Goal: Task Accomplishment & Management: Complete application form

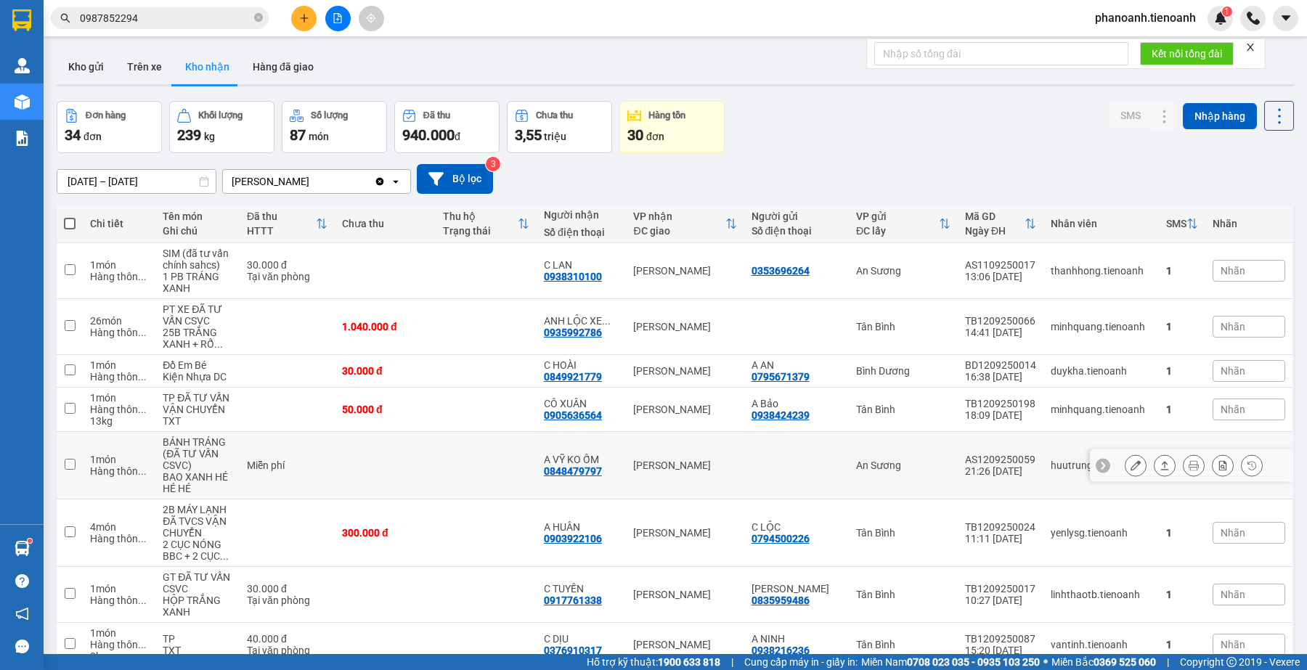
scroll to position [163, 0]
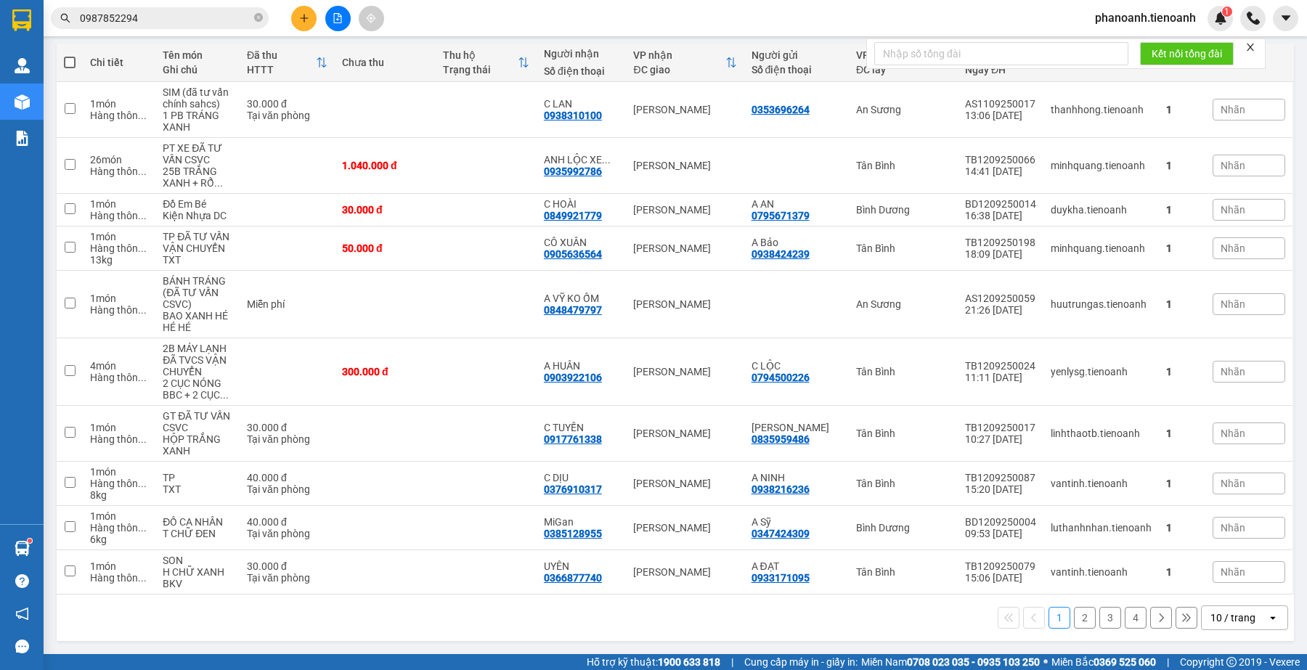
click at [1074, 622] on button "2" at bounding box center [1085, 618] width 22 height 22
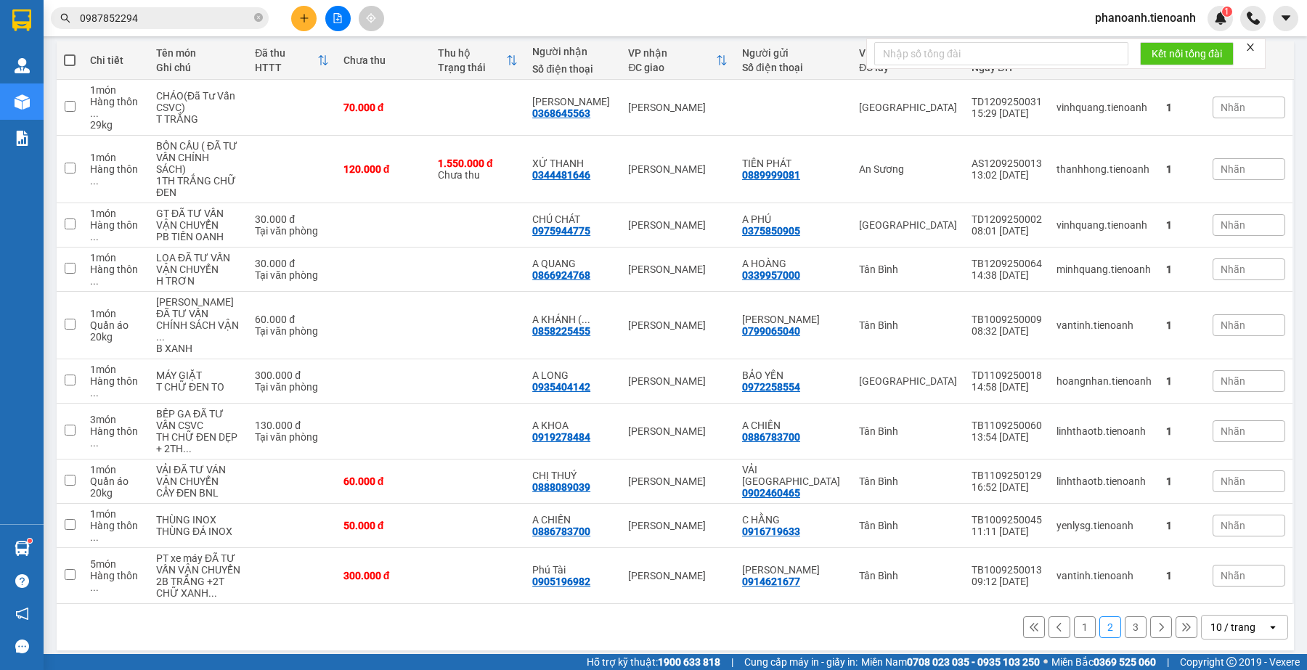
click at [191, 22] on input "0987852294" at bounding box center [165, 18] width 171 height 16
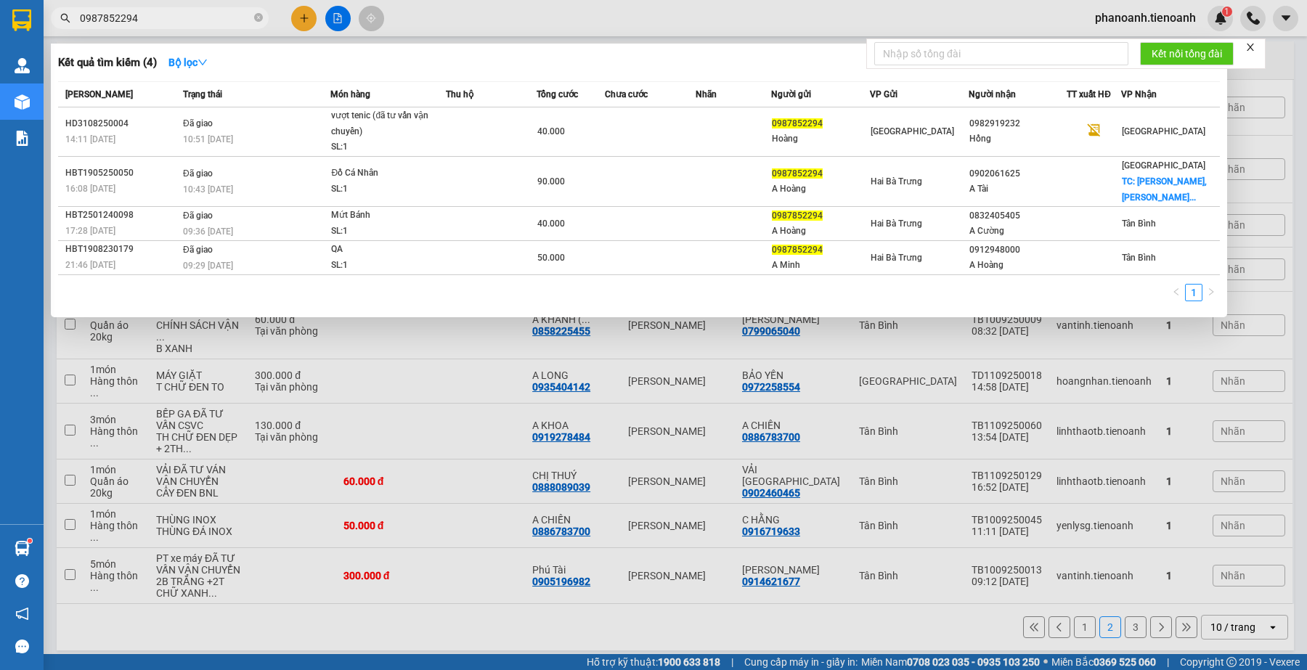
click at [191, 22] on input "0987852294" at bounding box center [165, 18] width 171 height 16
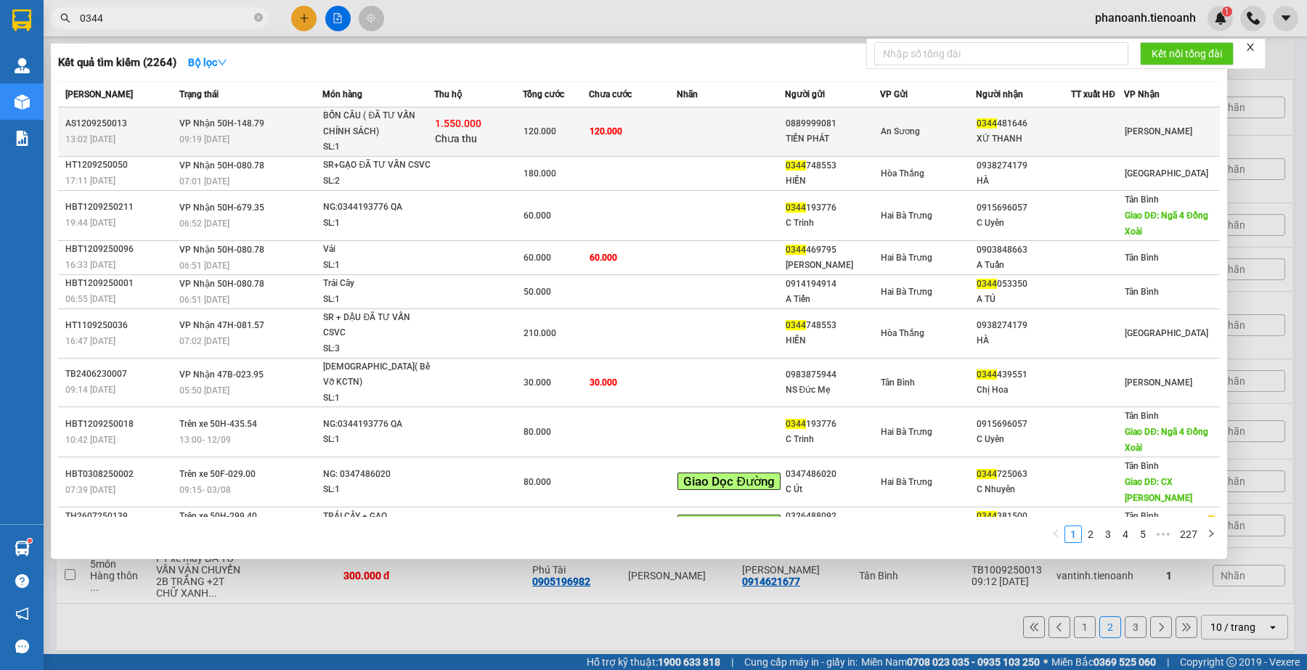
type input "0344"
click at [1020, 128] on div "0344 481646" at bounding box center [1024, 123] width 94 height 15
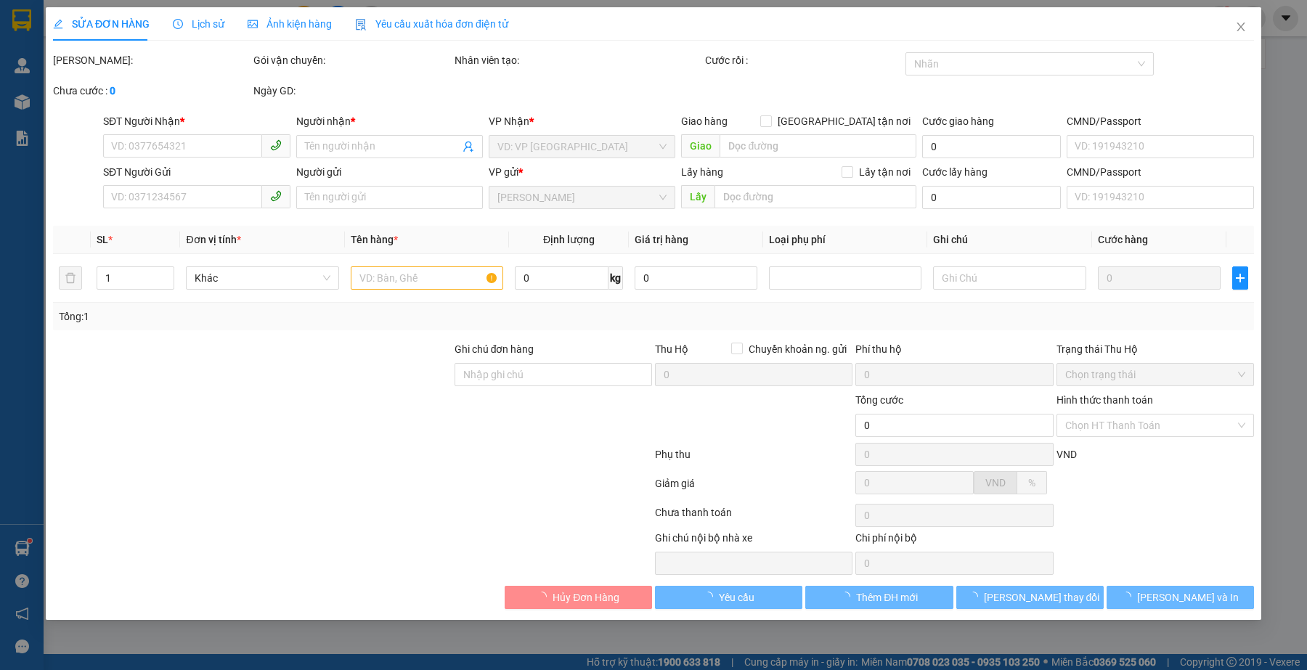
type input "0344481646"
type input "XỨ THANH"
type input "0889999081"
type input "TIẾN PHÁT"
type input "TH CR"
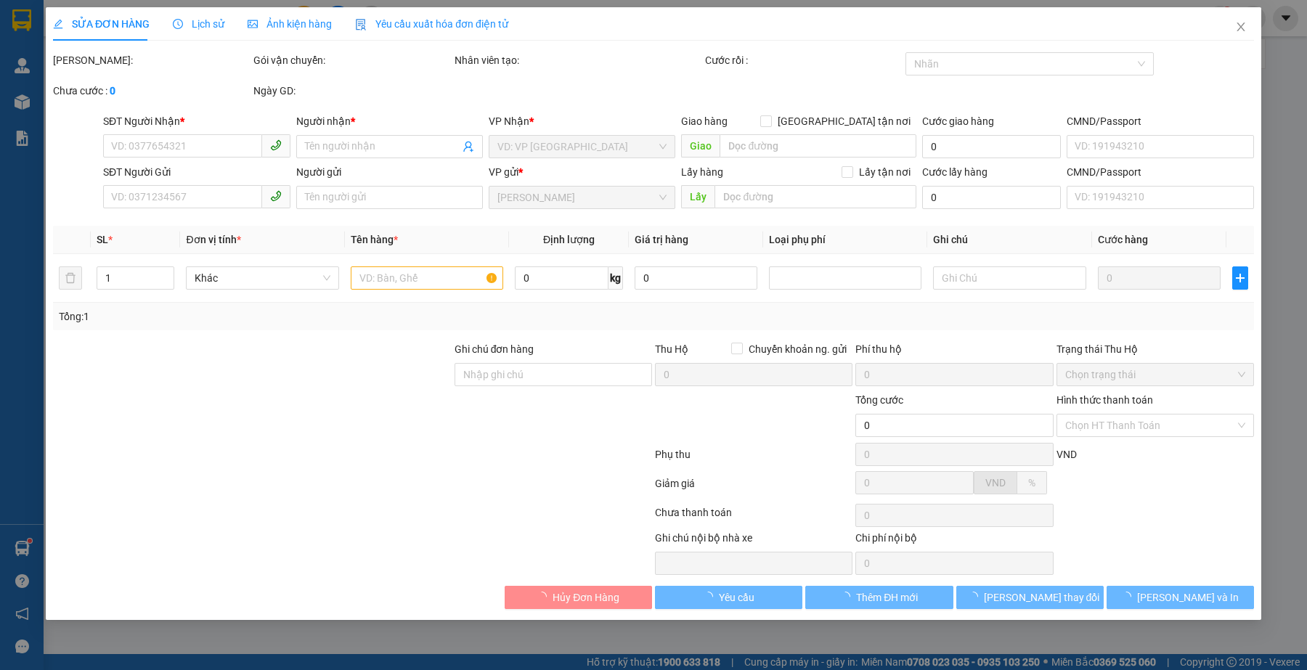
type input "1.550.000"
type input "120.000"
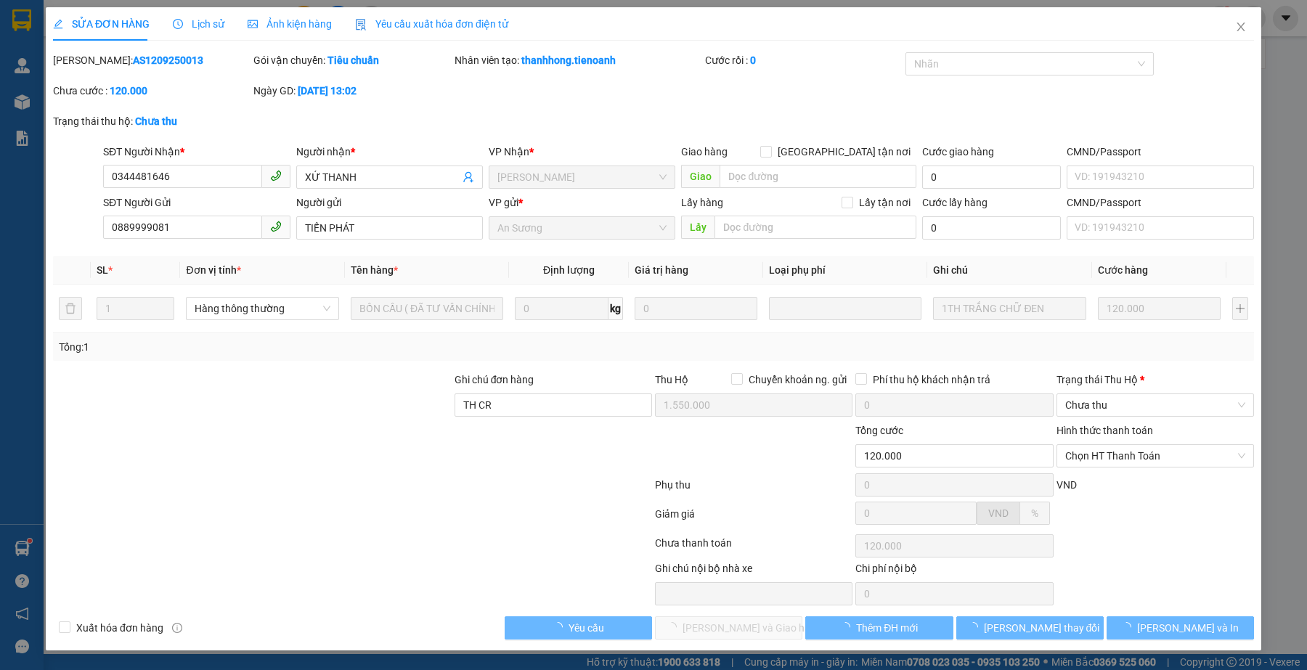
click at [354, 426] on div at bounding box center [253, 448] width 402 height 51
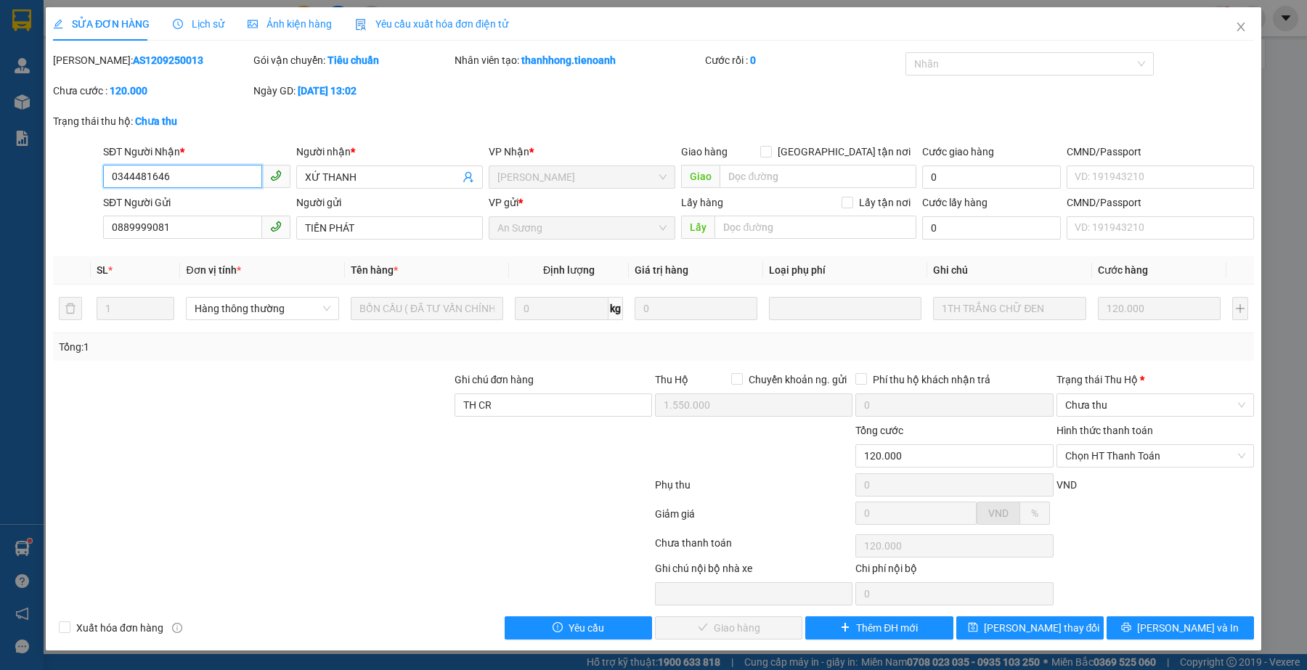
click at [216, 179] on input "0344481646" at bounding box center [182, 176] width 158 height 23
click at [414, 445] on div at bounding box center [253, 448] width 402 height 51
drag, startPoint x: 1131, startPoint y: 457, endPoint x: 1131, endPoint y: 465, distance: 8.0
click at [1131, 457] on span "Chọn HT Thanh Toán" at bounding box center [1155, 456] width 180 height 22
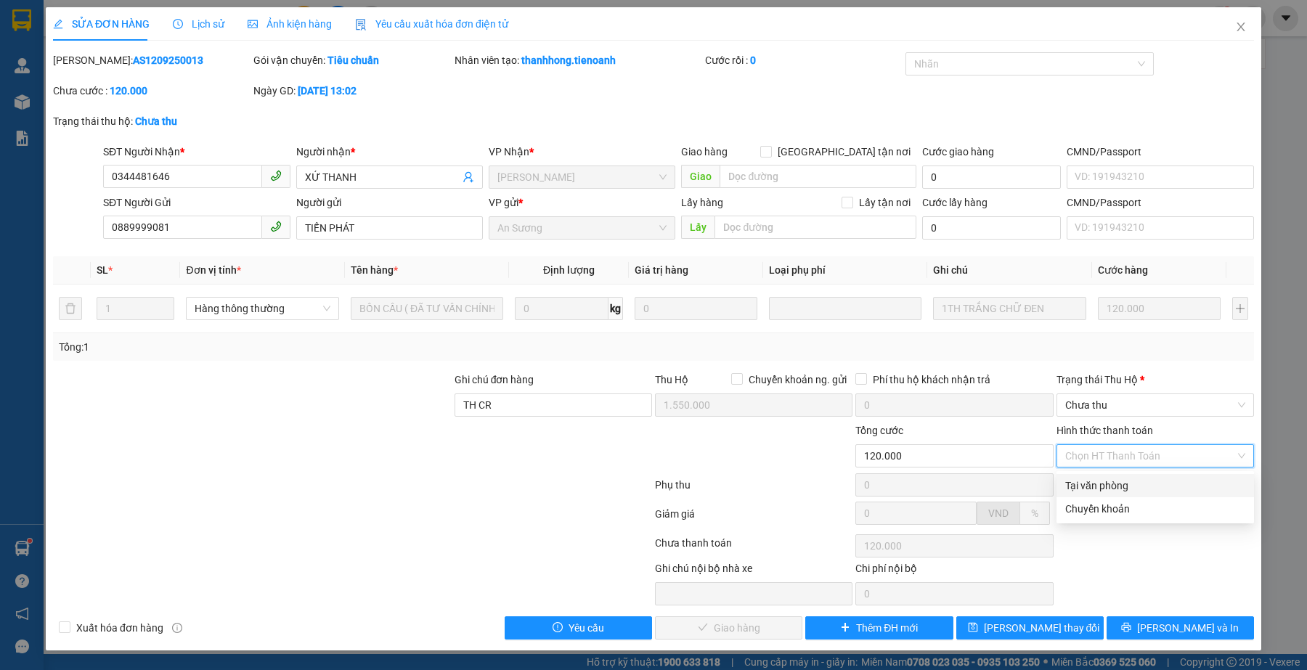
click at [1090, 484] on div "Tại văn phòng" at bounding box center [1155, 486] width 180 height 16
type input "0"
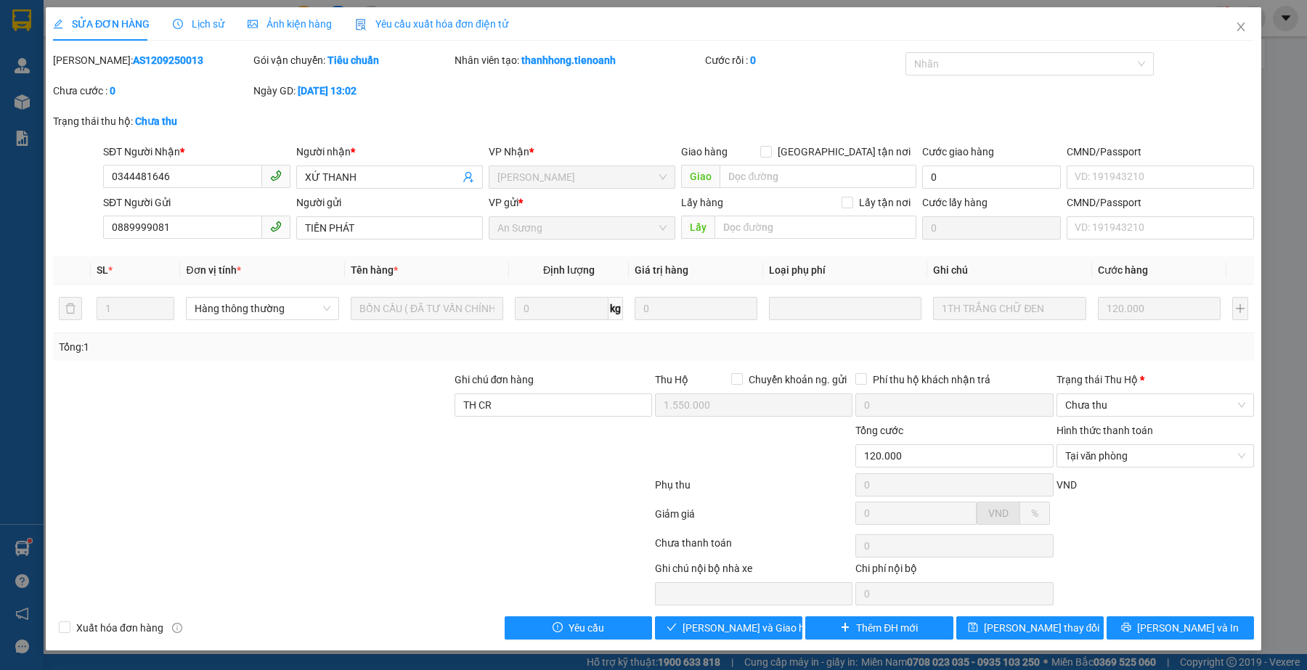
click at [434, 539] on div at bounding box center [353, 546] width 602 height 29
click at [1133, 396] on span "Chưa thu" at bounding box center [1155, 405] width 180 height 22
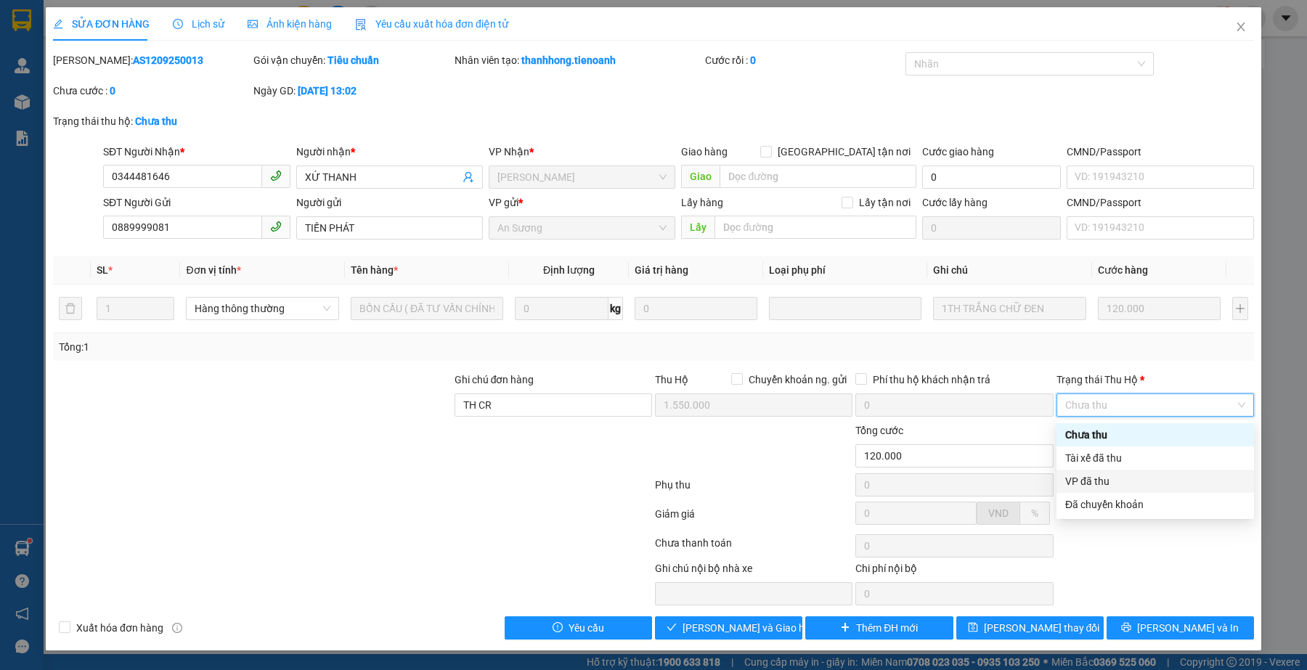
click at [1136, 480] on div "VP đã thu" at bounding box center [1155, 481] width 180 height 16
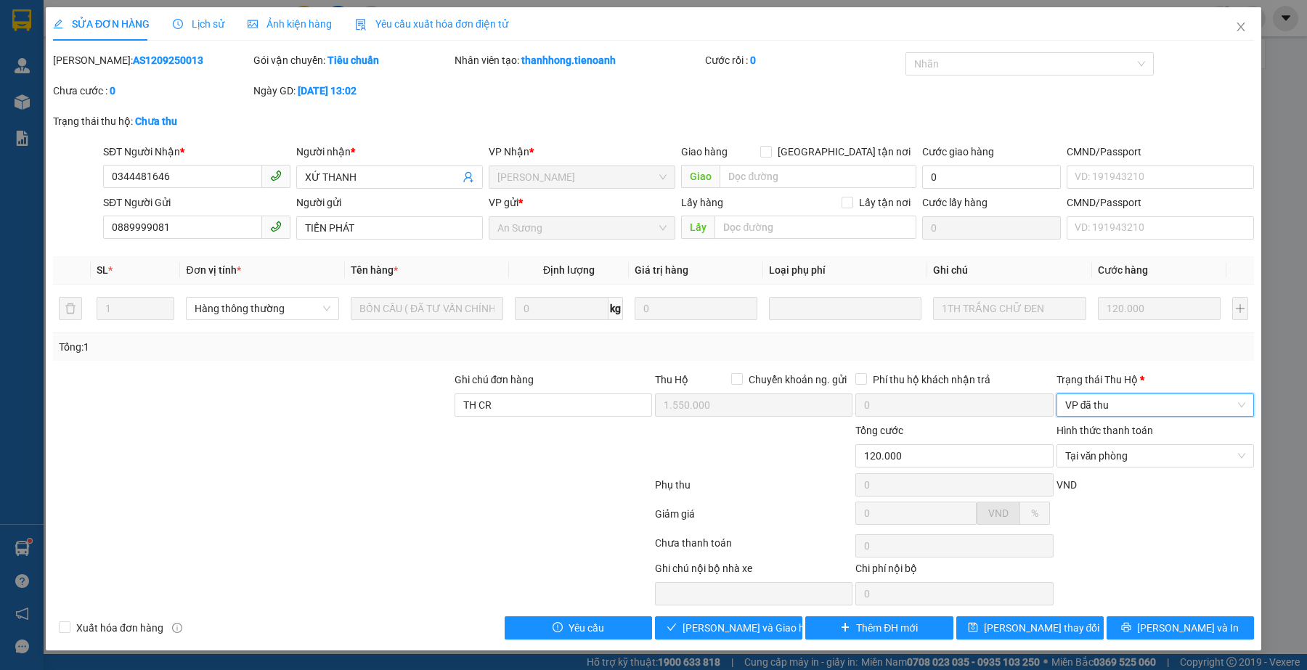
click at [241, 542] on div at bounding box center [353, 546] width 602 height 29
click at [510, 513] on div at bounding box center [353, 516] width 602 height 29
click at [409, 521] on div at bounding box center [353, 516] width 602 height 29
click at [358, 518] on div at bounding box center [353, 516] width 602 height 29
click at [415, 546] on div at bounding box center [353, 546] width 602 height 29
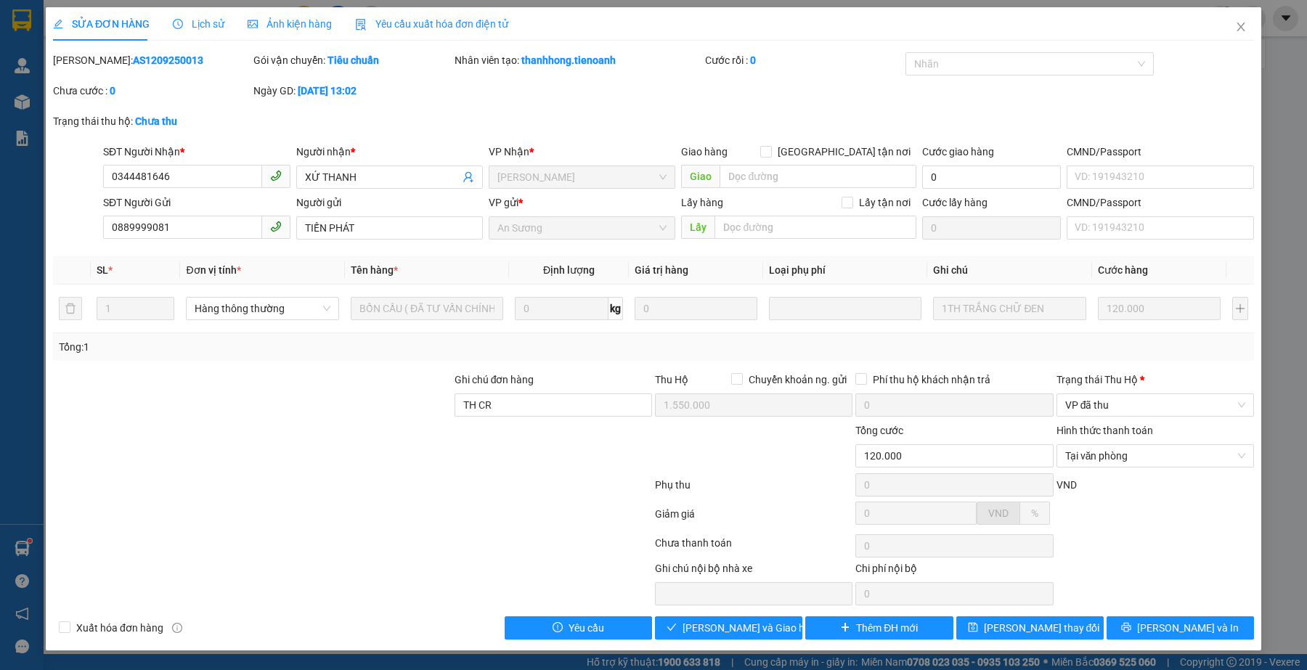
click at [357, 506] on div at bounding box center [353, 516] width 602 height 29
click at [401, 579] on div at bounding box center [227, 583] width 351 height 45
click at [370, 521] on div at bounding box center [353, 516] width 602 height 29
drag, startPoint x: 378, startPoint y: 487, endPoint x: 595, endPoint y: 229, distance: 337.0
click at [379, 484] on div at bounding box center [353, 487] width 602 height 29
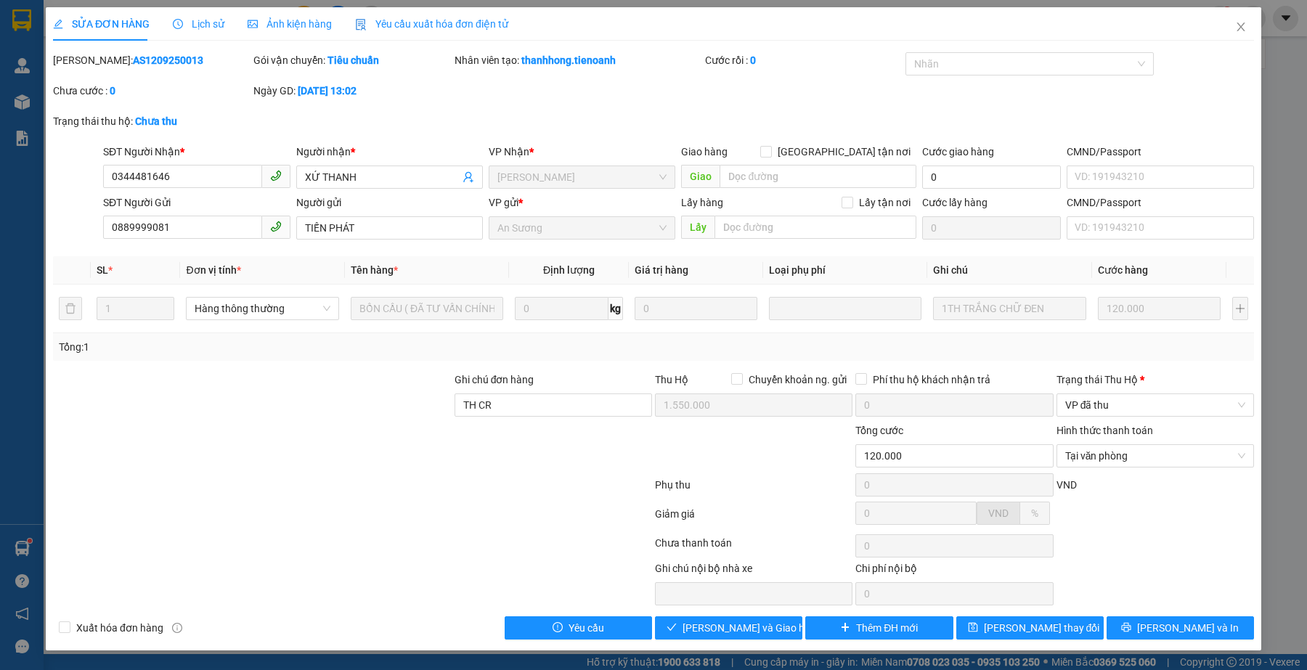
click at [524, 512] on div at bounding box center [353, 516] width 602 height 29
click at [401, 481] on div at bounding box center [353, 487] width 602 height 29
click at [470, 536] on div at bounding box center [353, 546] width 602 height 29
click at [311, 457] on div at bounding box center [253, 448] width 402 height 51
click at [205, 222] on input "0889999081" at bounding box center [182, 227] width 158 height 23
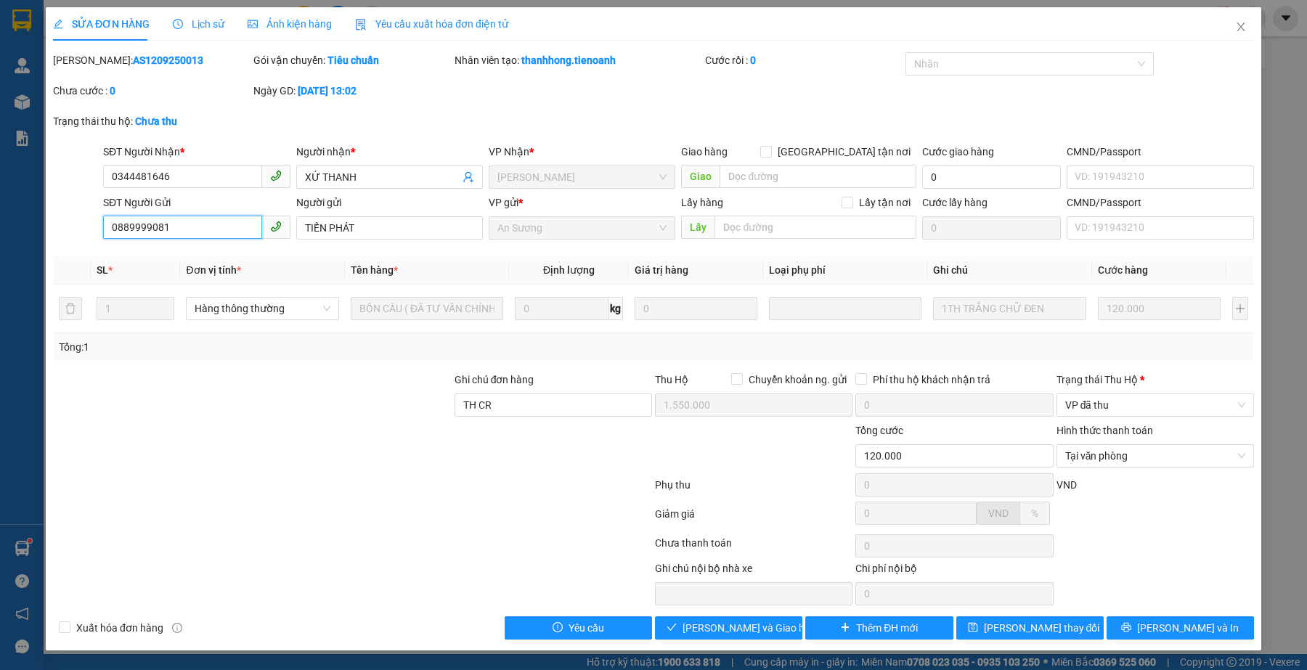
click at [205, 222] on input "0889999081" at bounding box center [182, 227] width 158 height 23
click at [207, 222] on input "0889999081" at bounding box center [182, 227] width 158 height 23
click at [207, 229] on input "0889999081" at bounding box center [182, 227] width 158 height 23
click at [197, 502] on div at bounding box center [353, 487] width 602 height 29
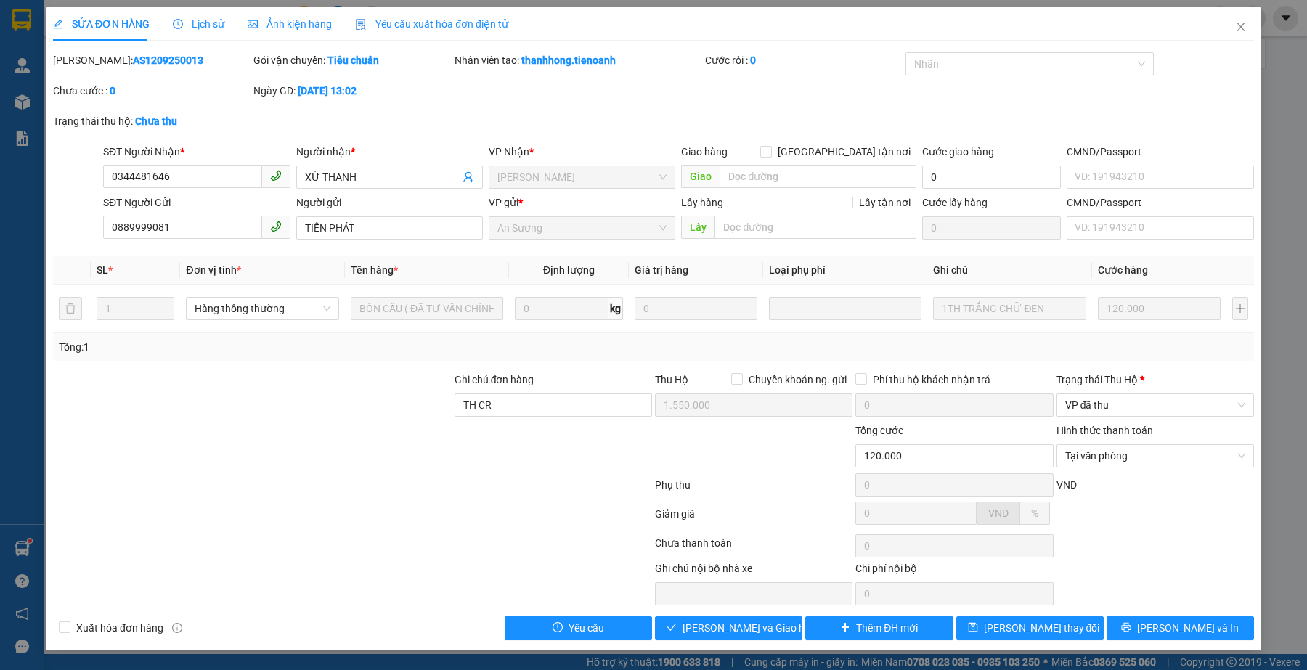
click at [197, 502] on div at bounding box center [353, 487] width 602 height 29
click at [491, 509] on div at bounding box center [353, 516] width 602 height 29
click at [467, 502] on div at bounding box center [353, 487] width 602 height 29
click at [339, 554] on div at bounding box center [353, 546] width 602 height 29
click at [364, 470] on div at bounding box center [253, 448] width 402 height 51
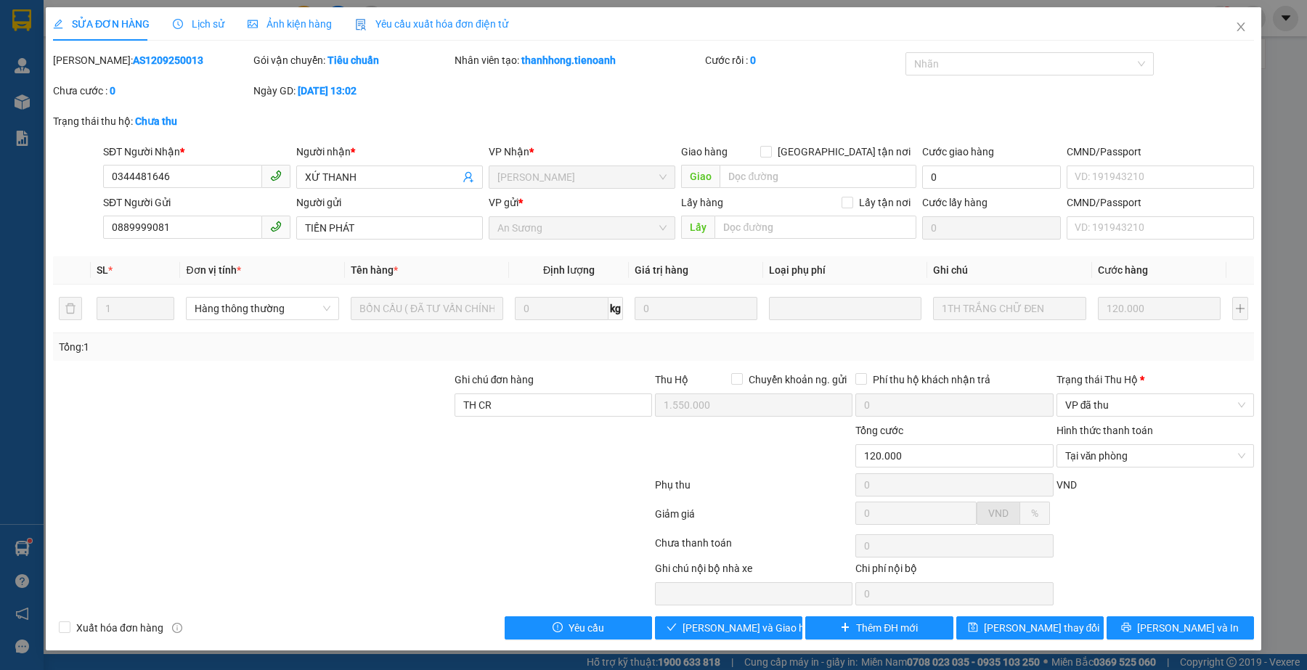
click at [357, 497] on div at bounding box center [353, 487] width 602 height 29
click at [346, 537] on div at bounding box center [353, 546] width 602 height 29
click at [347, 510] on div at bounding box center [353, 516] width 602 height 29
click at [452, 500] on div at bounding box center [353, 487] width 602 height 29
click at [390, 460] on div at bounding box center [253, 448] width 402 height 51
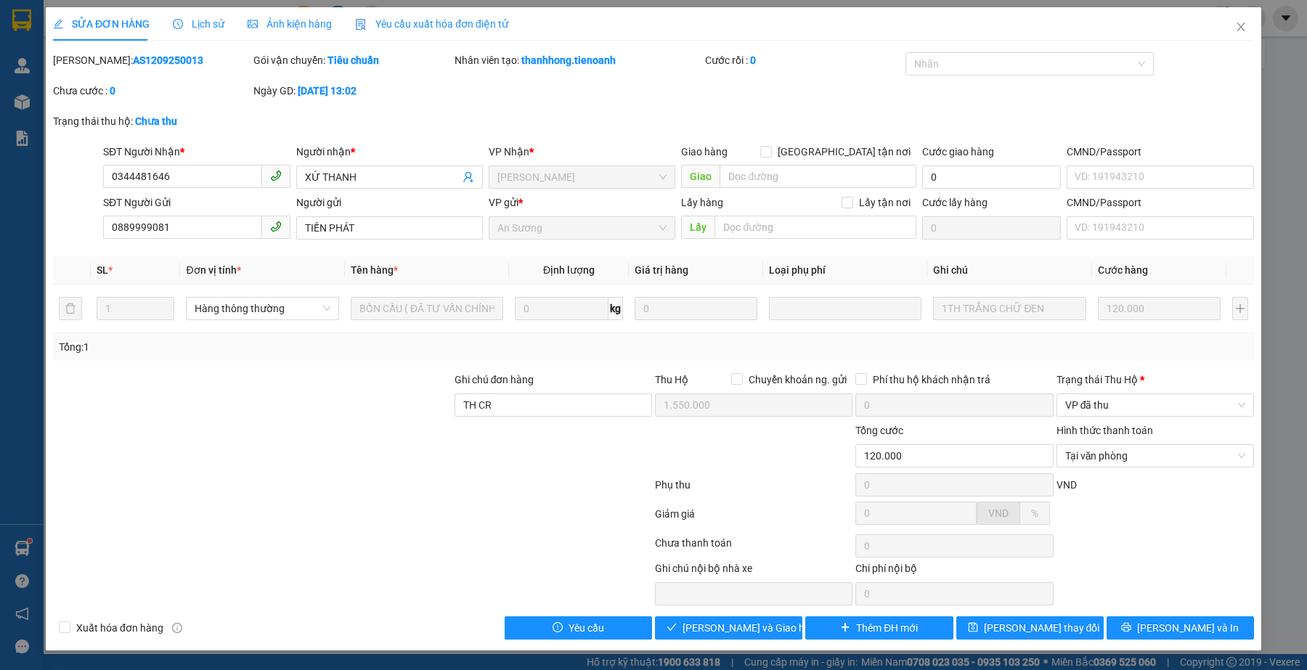
click at [549, 499] on div at bounding box center [353, 487] width 602 height 29
click at [469, 508] on div at bounding box center [353, 516] width 602 height 29
click at [385, 500] on div at bounding box center [353, 487] width 602 height 29
click at [472, 484] on div at bounding box center [353, 487] width 602 height 29
click at [473, 575] on div at bounding box center [528, 583] width 251 height 45
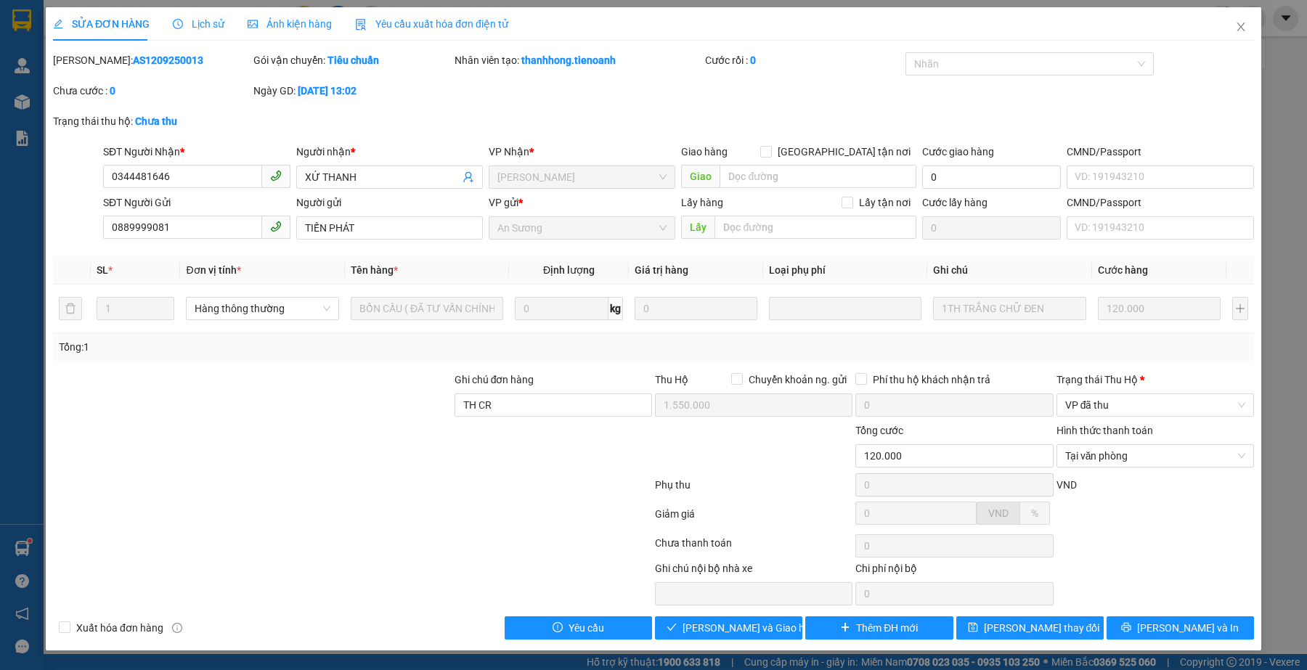
click at [362, 484] on div at bounding box center [353, 487] width 602 height 29
click at [777, 634] on button "Lưu và Giao hàng" at bounding box center [728, 627] width 147 height 23
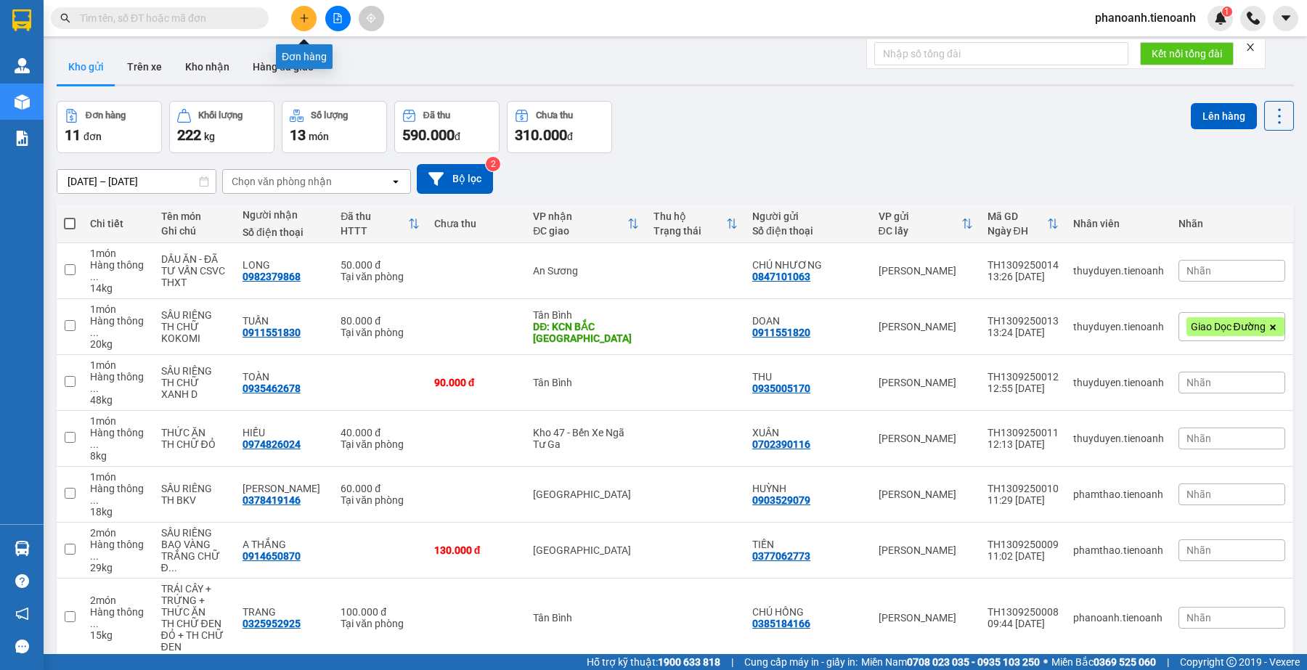
click at [303, 24] on button at bounding box center [303, 18] width 25 height 25
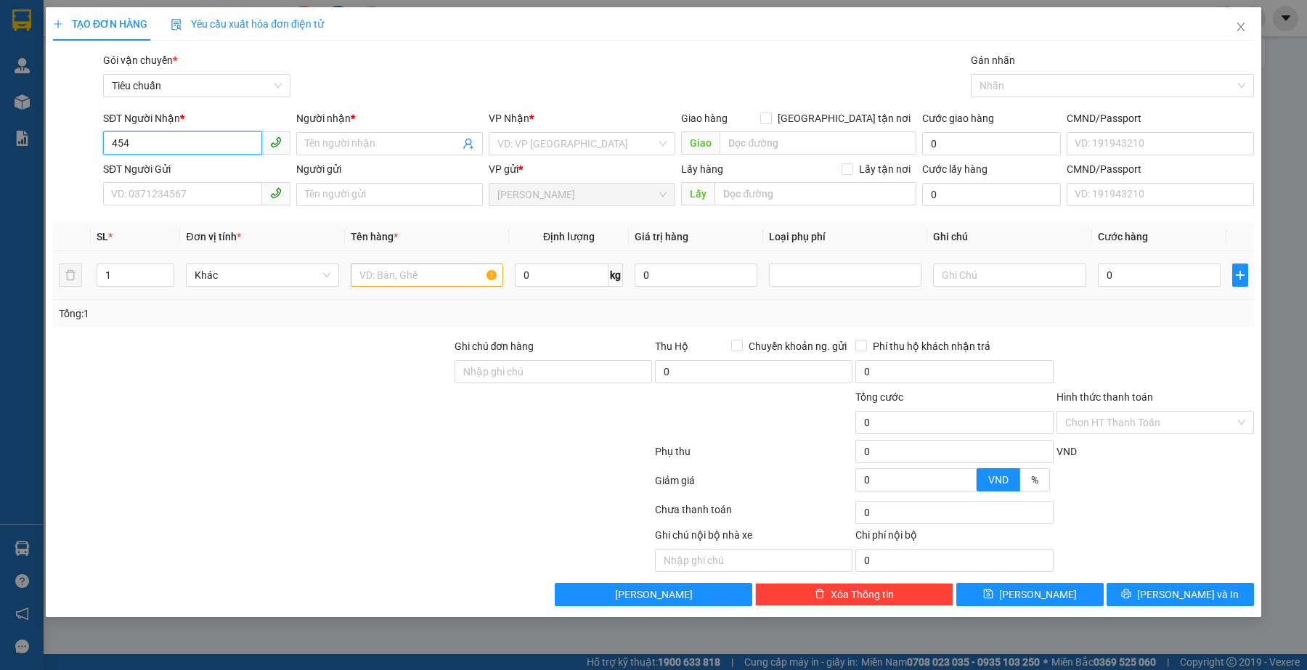
type input "454"
type input "kjg"
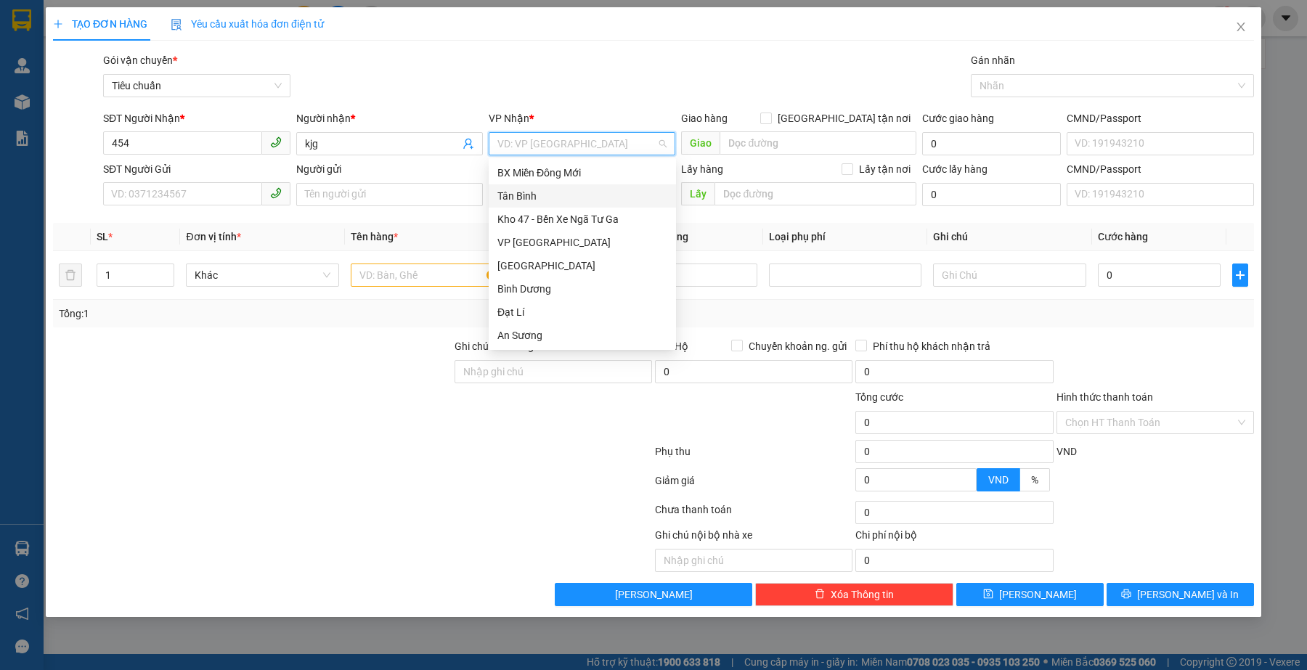
click at [541, 195] on div "Tân Bình" at bounding box center [582, 196] width 170 height 16
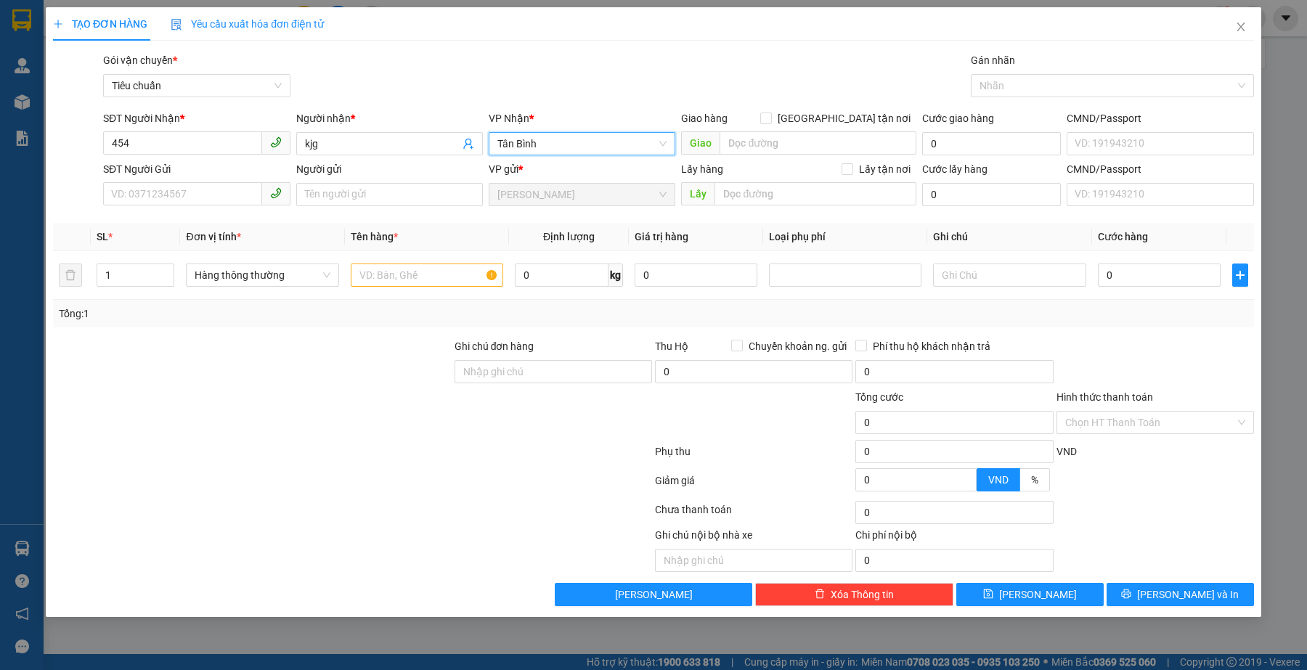
drag, startPoint x: 140, startPoint y: 485, endPoint x: 158, endPoint y: 364, distance: 121.8
click at [142, 481] on div at bounding box center [353, 483] width 602 height 29
click at [412, 287] on input "text" at bounding box center [427, 275] width 152 height 23
type input "k"
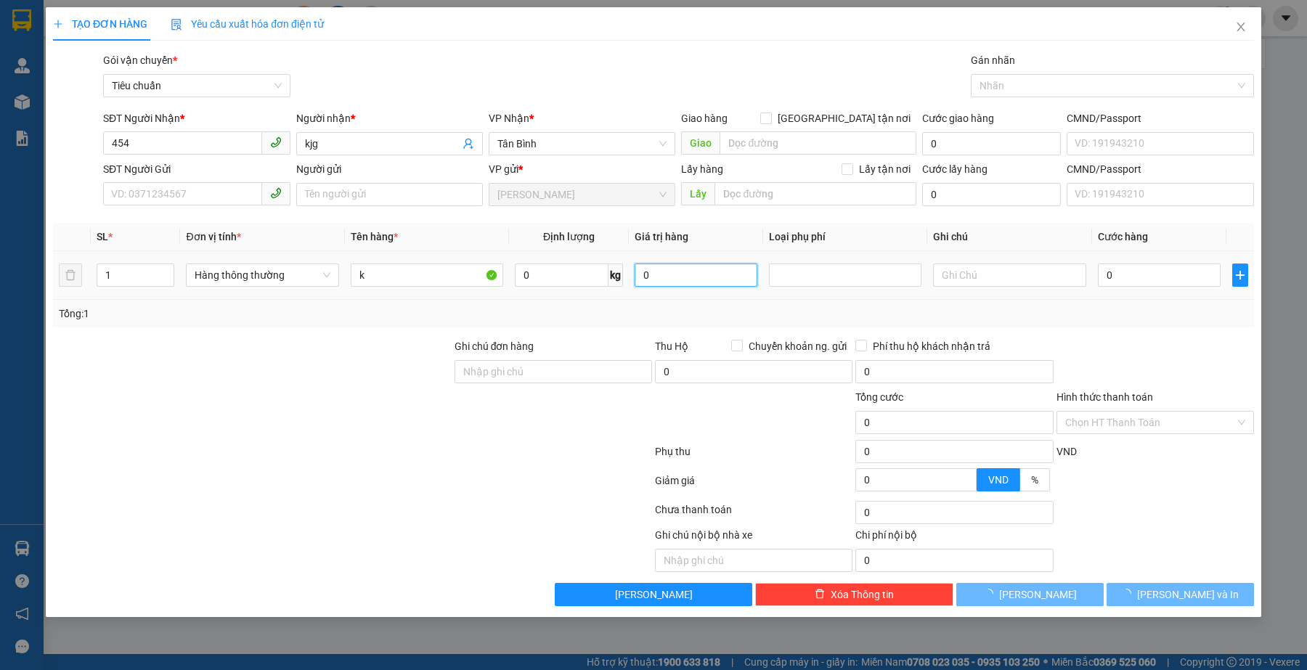
click at [680, 282] on input "0" at bounding box center [696, 275] width 123 height 23
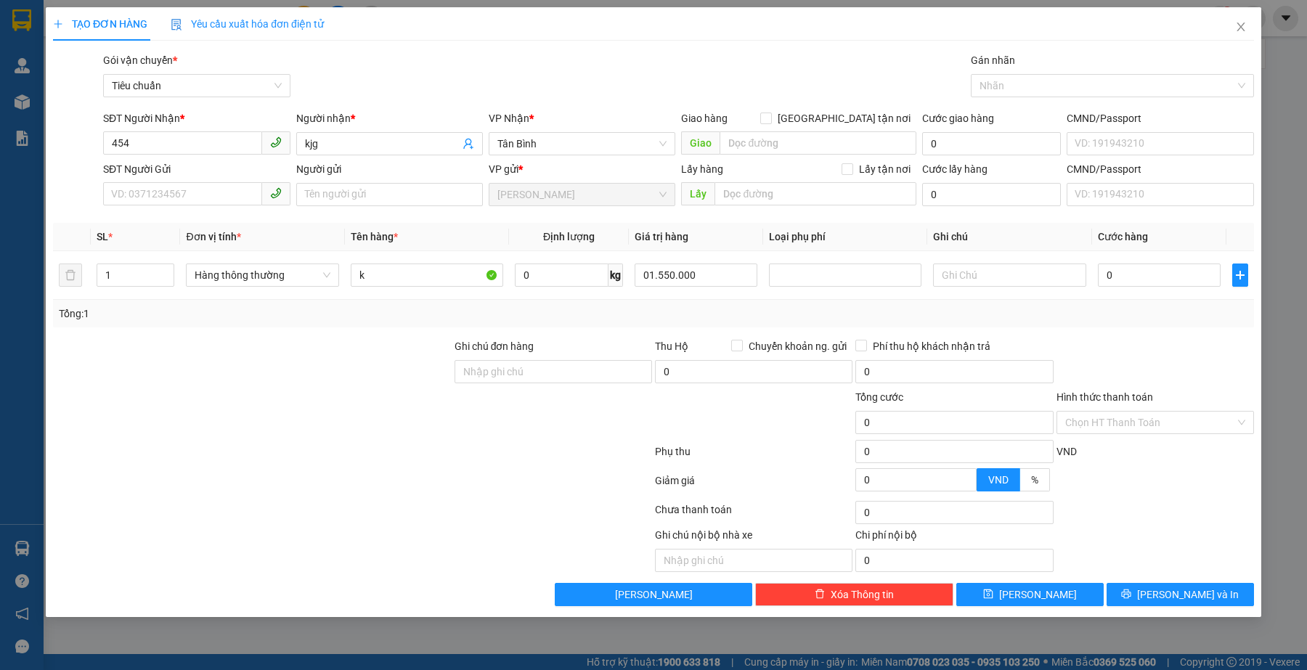
click at [376, 401] on div at bounding box center [253, 414] width 402 height 51
type input "1.550.000"
click at [309, 280] on span "Hàng thông thường" at bounding box center [262, 275] width 135 height 22
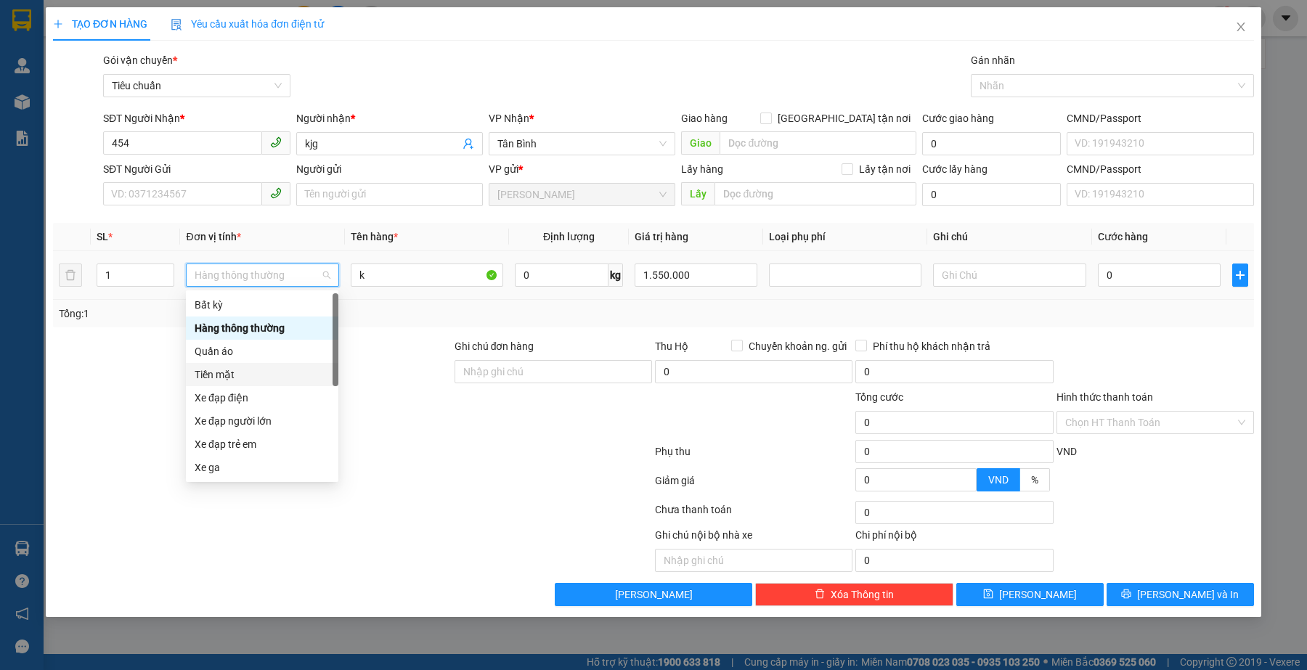
click at [227, 367] on div "Tiền mặt" at bounding box center [262, 375] width 135 height 16
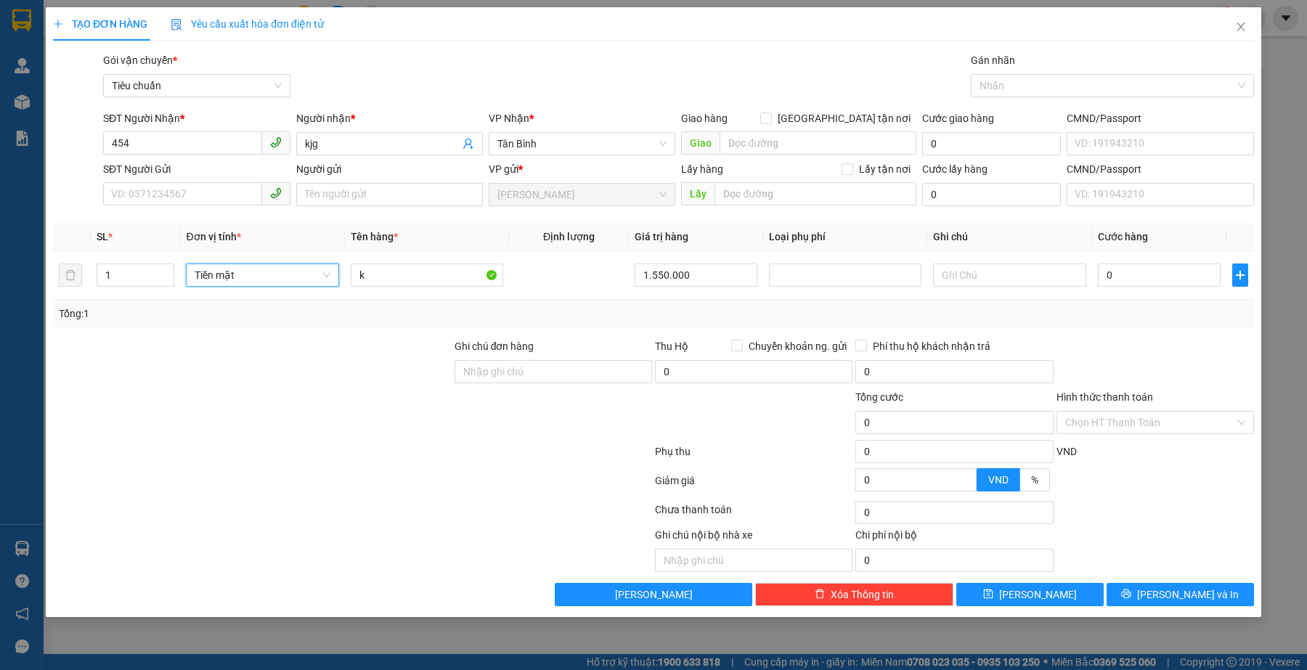
click at [545, 487] on div at bounding box center [353, 483] width 602 height 29
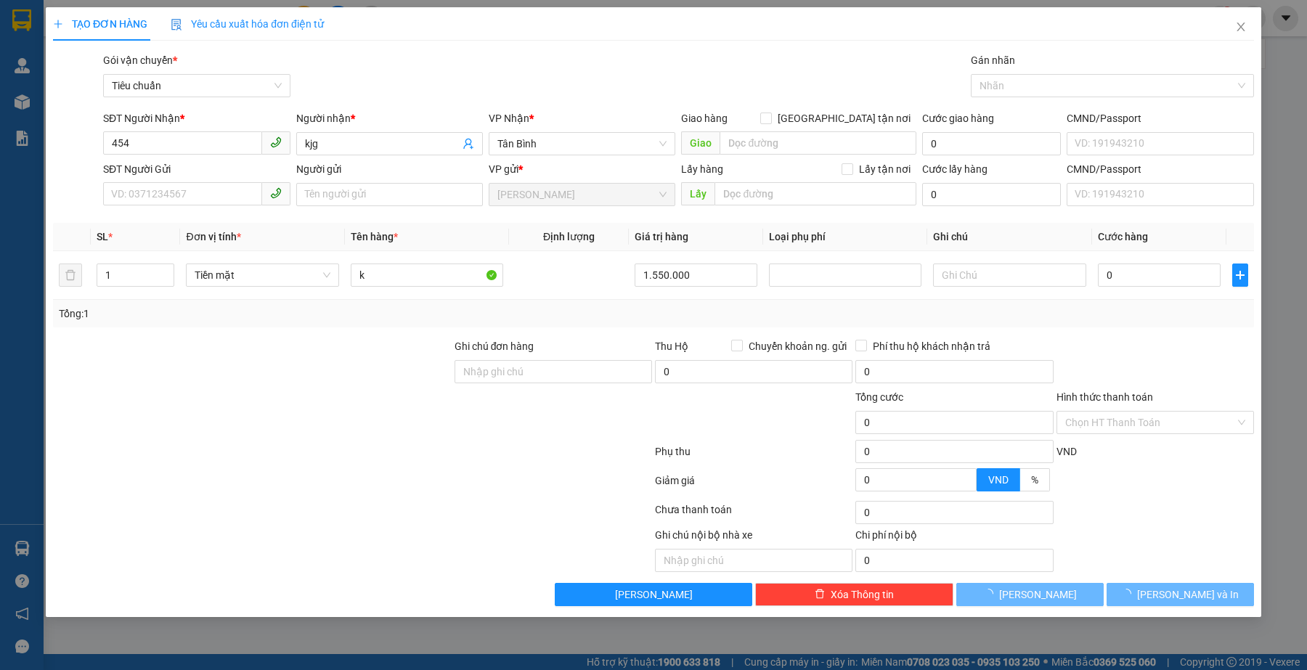
type input "20.000"
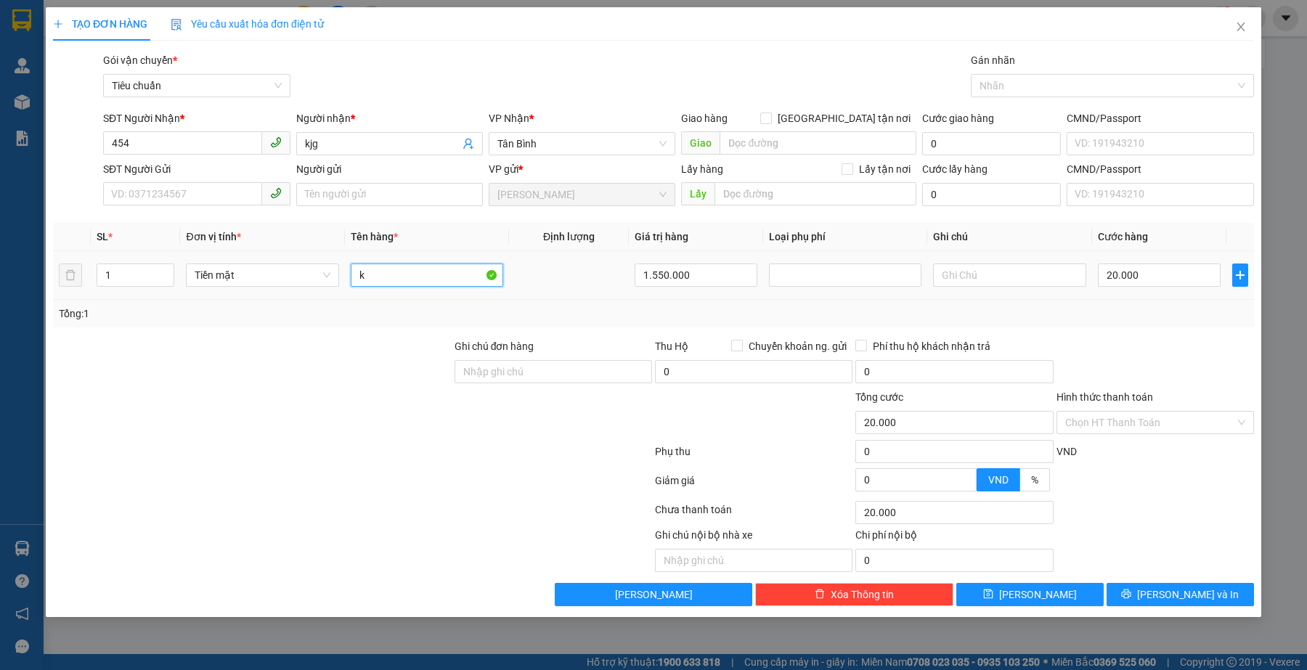
click at [426, 271] on input "k" at bounding box center [427, 275] width 152 height 23
type input "kkj"
click at [1111, 313] on div "Tổng: 1" at bounding box center [653, 314] width 1189 height 16
click at [561, 153] on span "Tân Bình" at bounding box center [581, 144] width 169 height 22
click at [143, 477] on div at bounding box center [353, 483] width 602 height 29
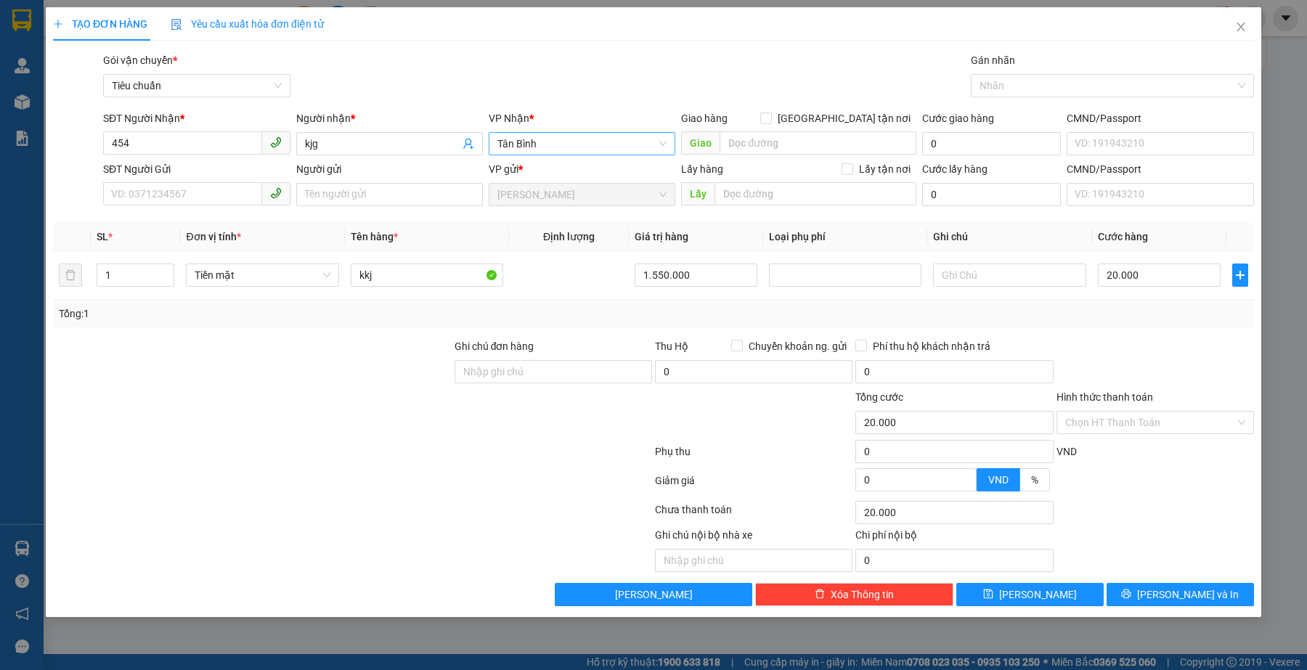
click at [566, 142] on span "Tân Bình" at bounding box center [581, 144] width 169 height 22
click at [322, 472] on div at bounding box center [353, 483] width 602 height 29
click at [352, 510] on div at bounding box center [353, 512] width 602 height 29
